Goal: Task Accomplishment & Management: Manage account settings

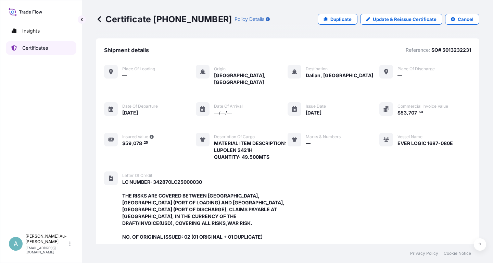
scroll to position [195, 0]
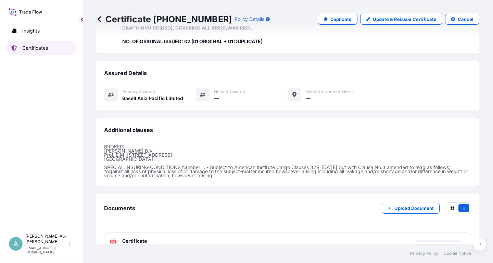
click at [45, 51] on link "Certificates" at bounding box center [41, 48] width 71 height 14
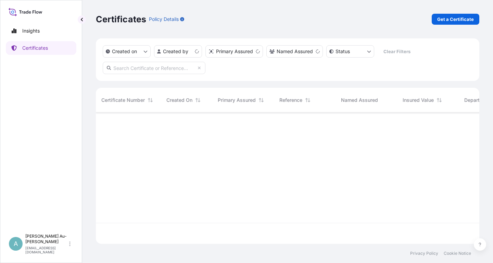
scroll to position [135, 383]
click at [137, 68] on input "text" at bounding box center [154, 68] width 103 height 12
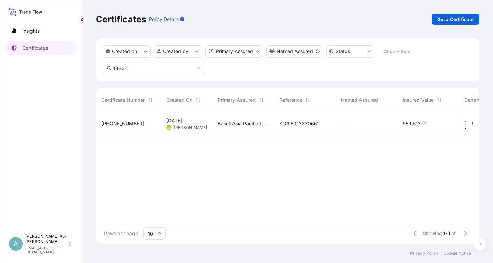
type input "1883-1"
click at [285, 126] on span "SO# 5013230662" at bounding box center [299, 123] width 41 height 7
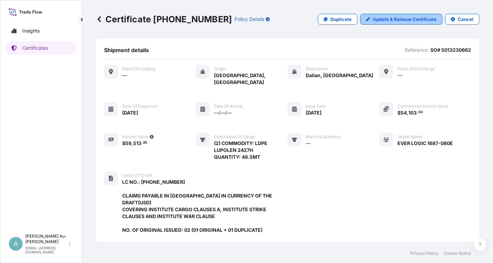
click at [375, 21] on link "Update & Reissue Certificate" at bounding box center [401, 19] width 82 height 11
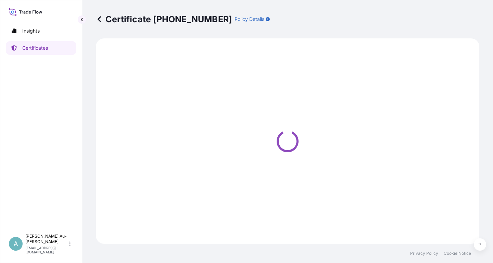
select select "Sea"
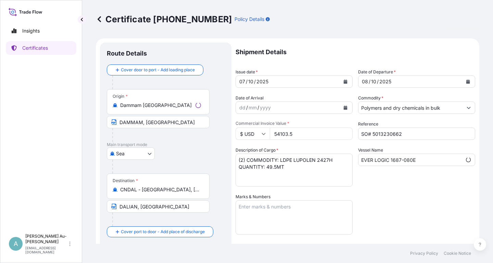
select select "32034"
click at [347, 82] on icon "Calendar" at bounding box center [346, 81] width 4 height 4
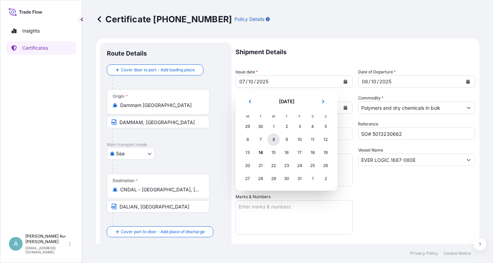
click at [275, 142] on div "8" at bounding box center [273, 139] width 12 height 12
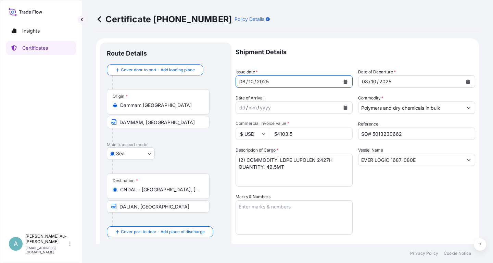
click at [468, 80] on icon "Calendar" at bounding box center [468, 81] width 4 height 4
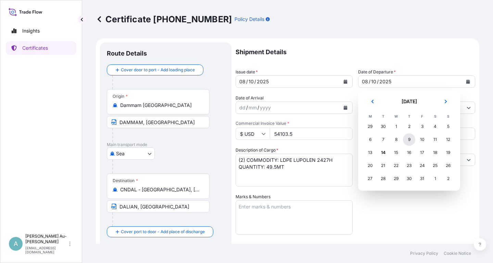
click at [410, 141] on div "9" at bounding box center [409, 139] width 12 height 12
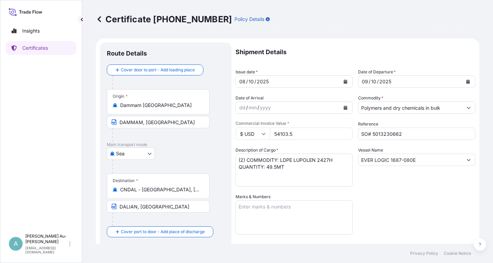
click at [399, 189] on div "Shipment Details Issue date * [DATE] Date of Departure * [DATE] Date of Arrival…" at bounding box center [356, 218] width 240 height 352
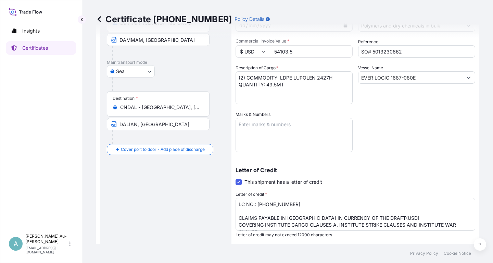
scroll to position [171, 0]
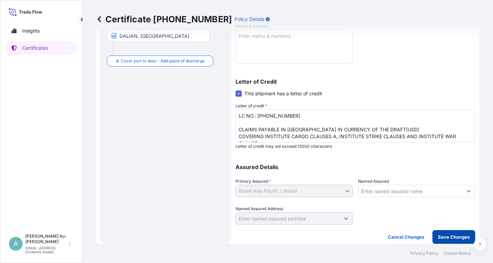
click at [445, 235] on p "Save Changes" at bounding box center [454, 236] width 32 height 7
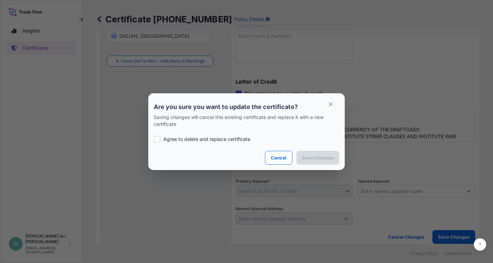
click at [190, 139] on p "Agree to delete and replace certificate" at bounding box center [206, 139] width 87 height 7
checkbox input "true"
click at [307, 159] on p "Save Changes" at bounding box center [318, 157] width 32 height 7
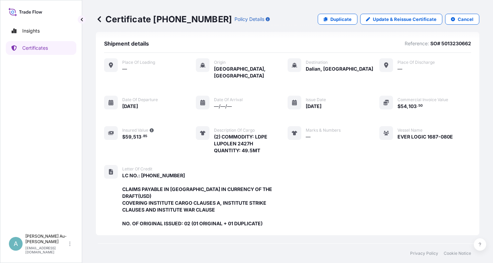
scroll to position [188, 0]
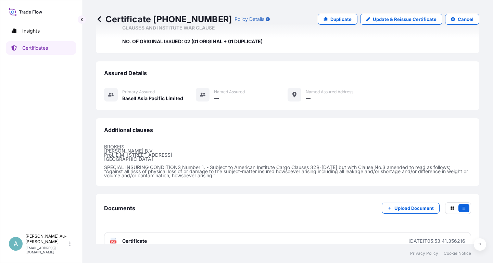
click at [191, 232] on link "PDF Certificate [DATE]T05:53:41.356216" at bounding box center [287, 241] width 367 height 18
